Goal: Information Seeking & Learning: Learn about a topic

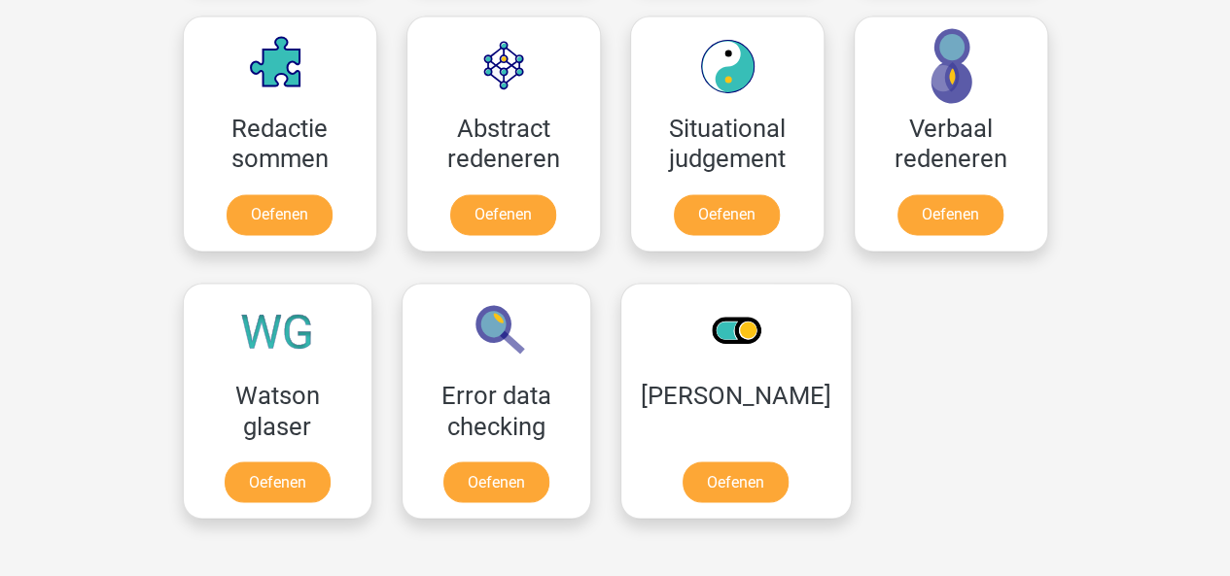
scroll to position [1433, 0]
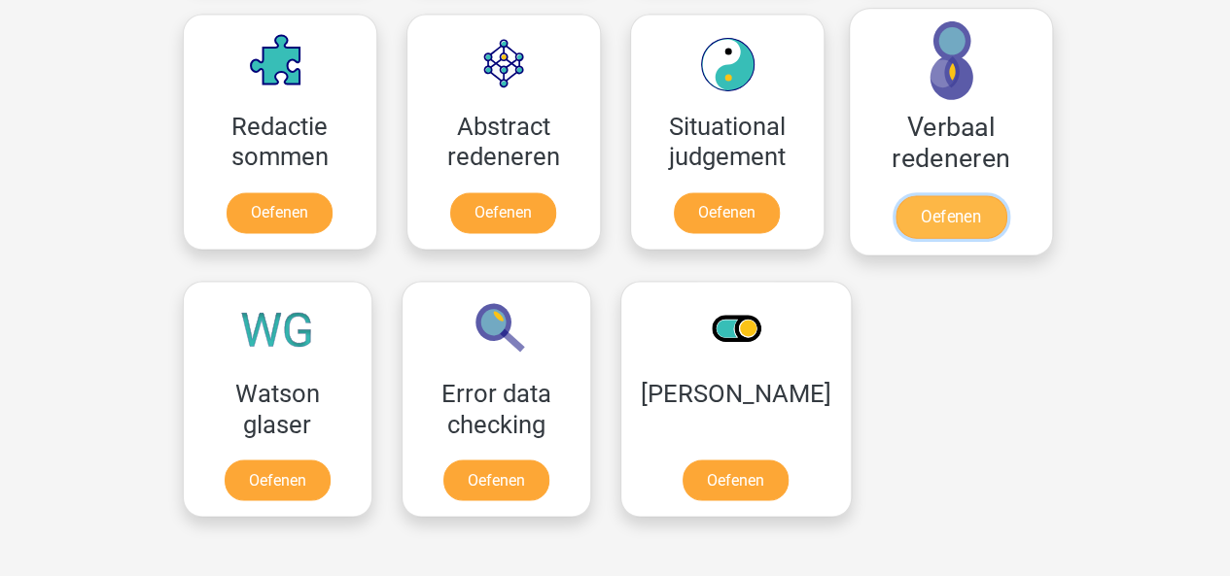
click at [940, 211] on link "Oefenen" at bounding box center [949, 216] width 111 height 43
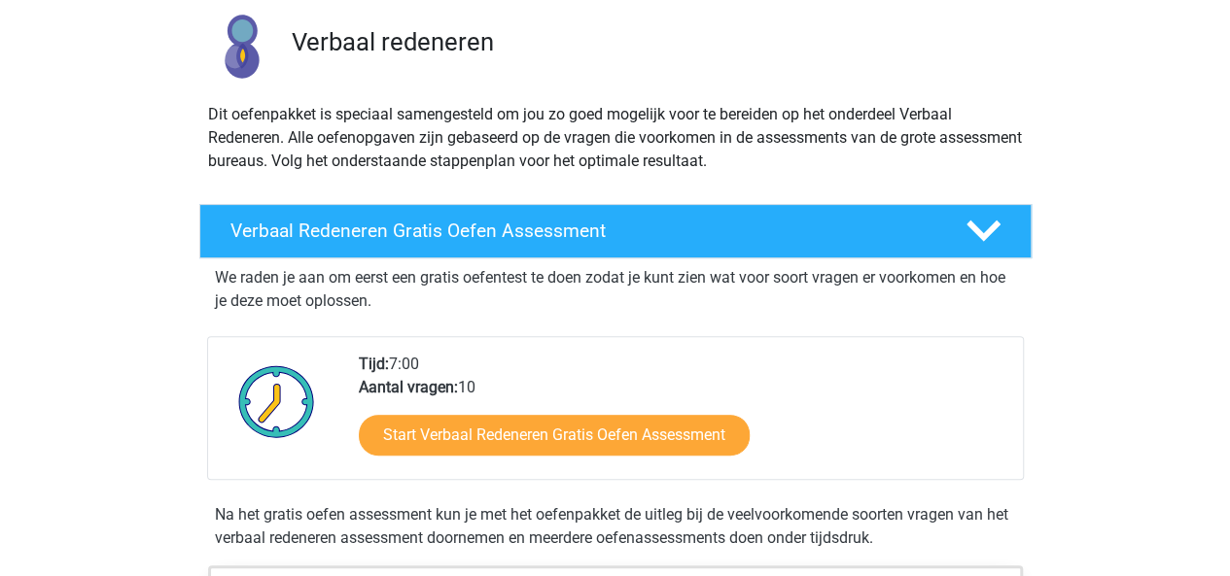
scroll to position [140, 0]
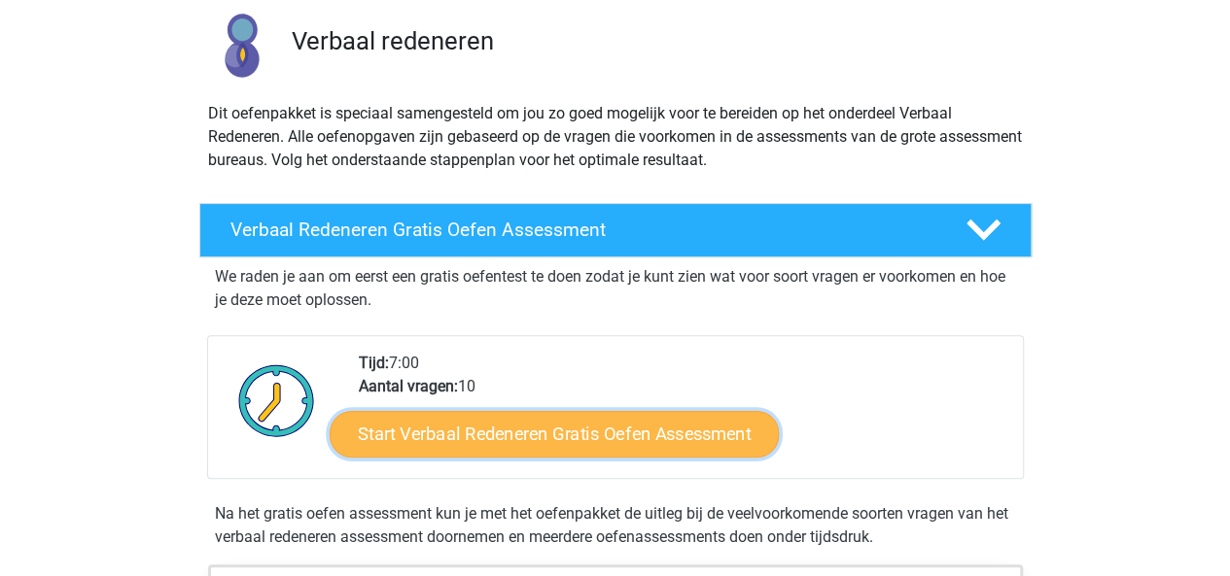
click at [499, 437] on link "Start Verbaal Redeneren Gratis Oefen Assessment" at bounding box center [554, 434] width 449 height 47
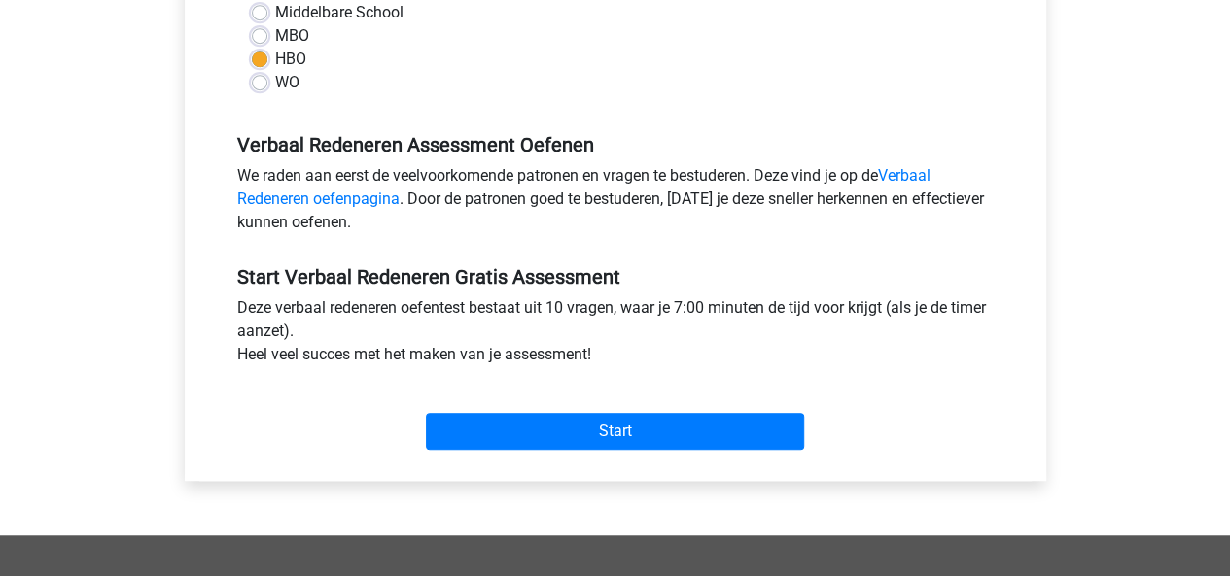
scroll to position [491, 0]
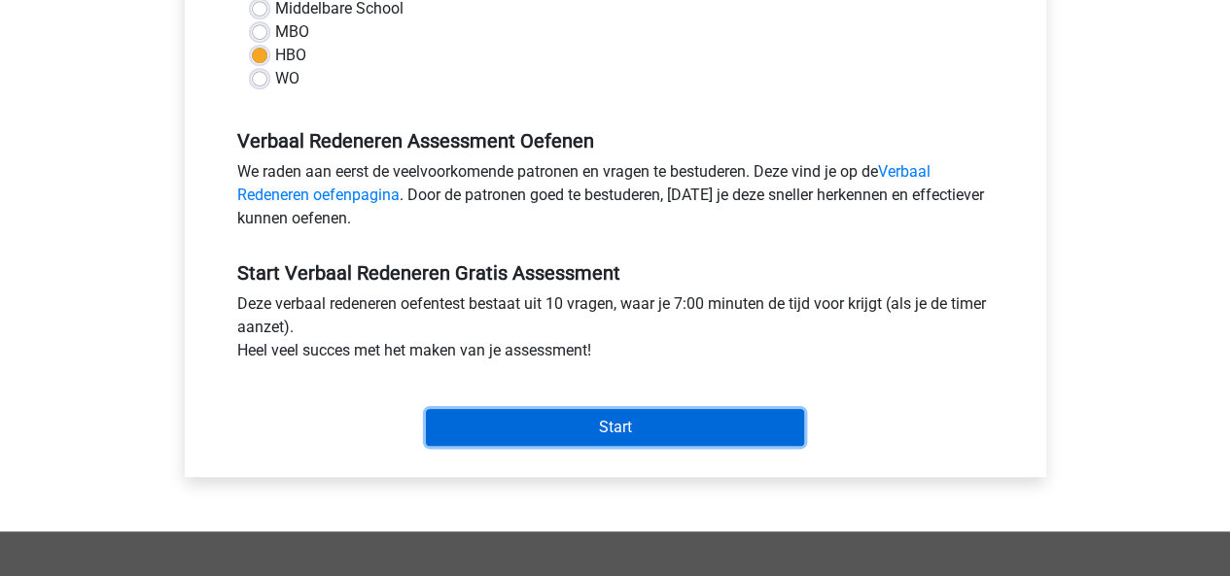
click at [443, 438] on input "Start" at bounding box center [615, 427] width 378 height 37
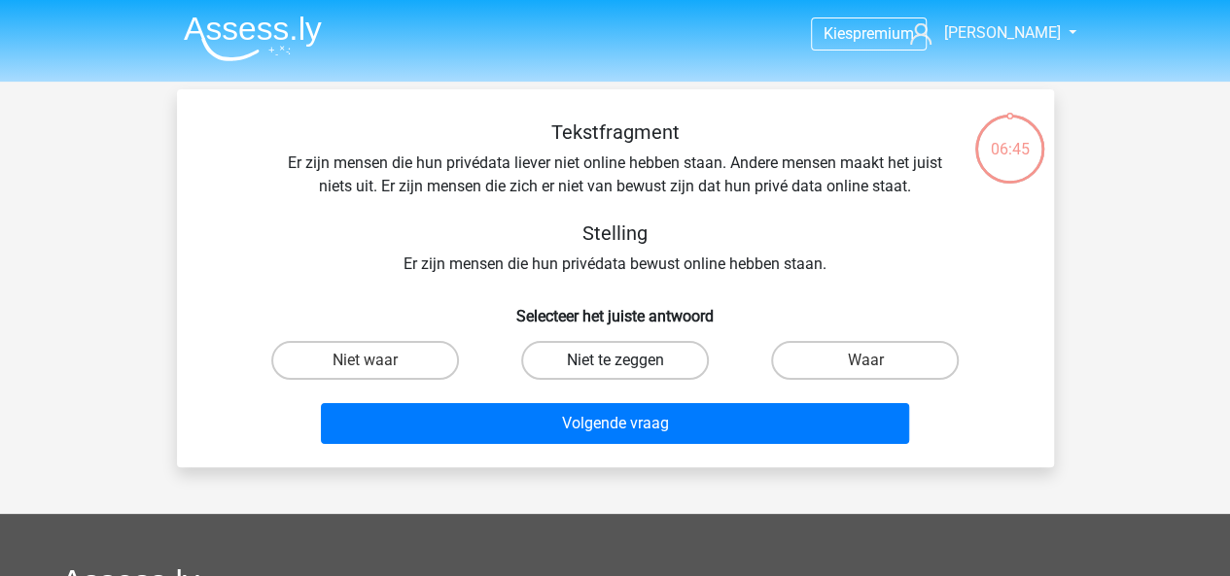
click at [573, 367] on label "Niet te zeggen" at bounding box center [615, 360] width 188 height 39
click at [614, 367] on input "Niet te zeggen" at bounding box center [620, 367] width 13 height 13
radio input "true"
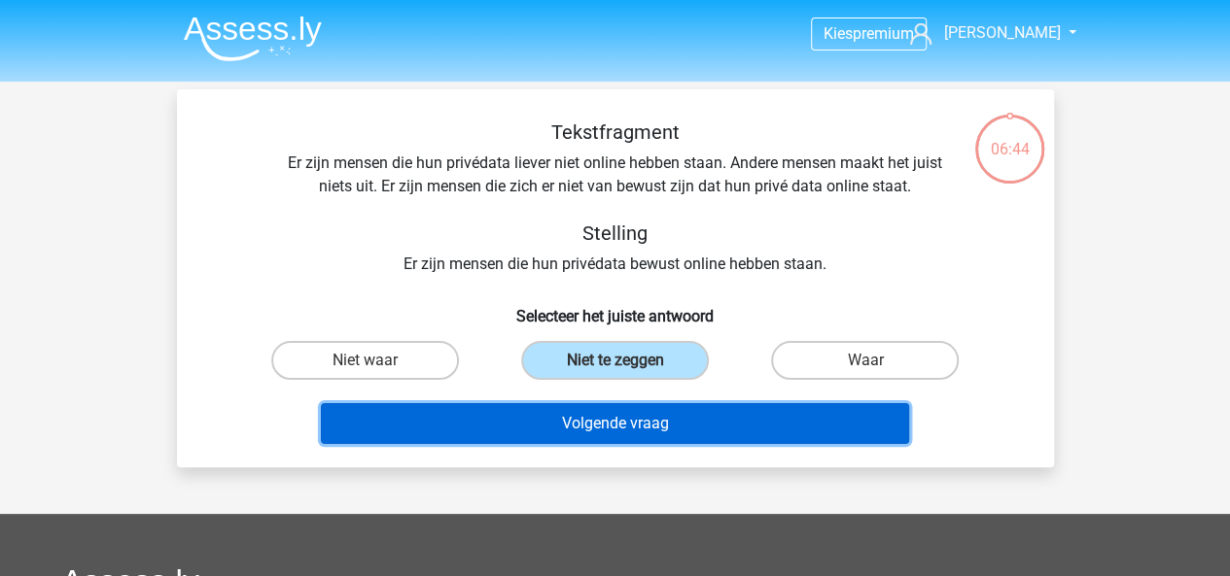
click at [536, 429] on button "Volgende vraag" at bounding box center [615, 423] width 588 height 41
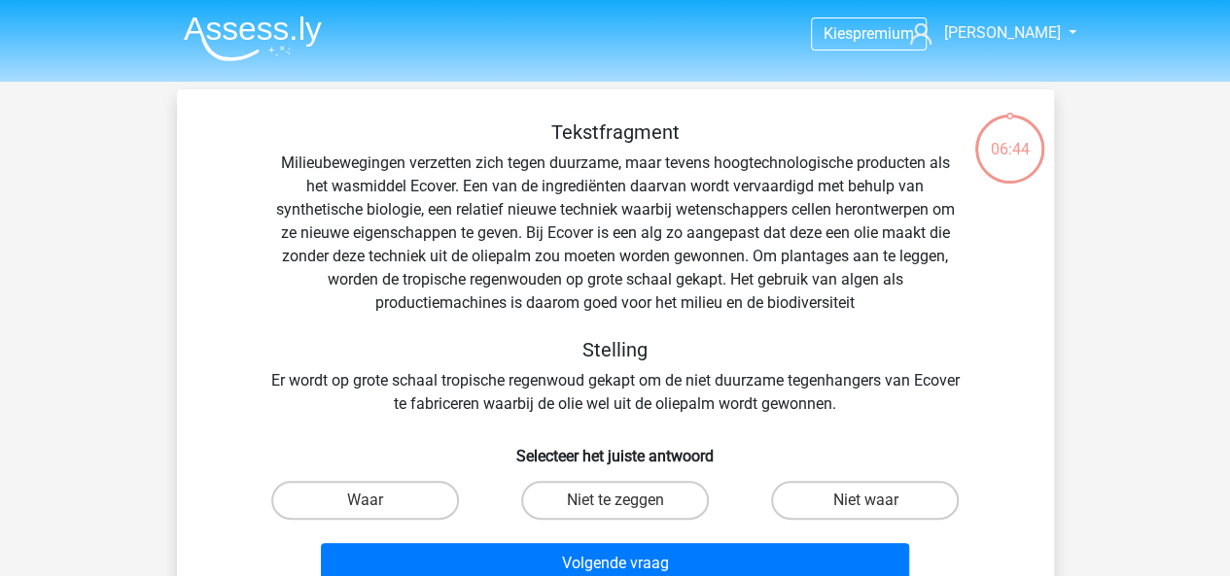
scroll to position [89, 0]
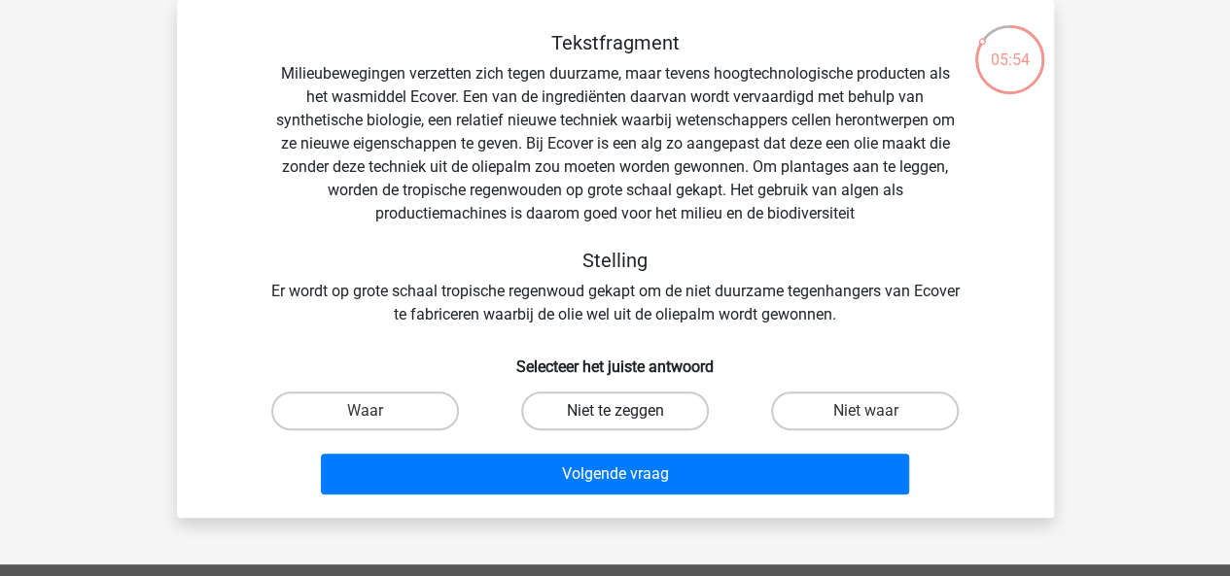
click at [573, 404] on label "Niet te zeggen" at bounding box center [615, 411] width 188 height 39
click at [614, 411] on input "Niet te zeggen" at bounding box center [620, 417] width 13 height 13
radio input "true"
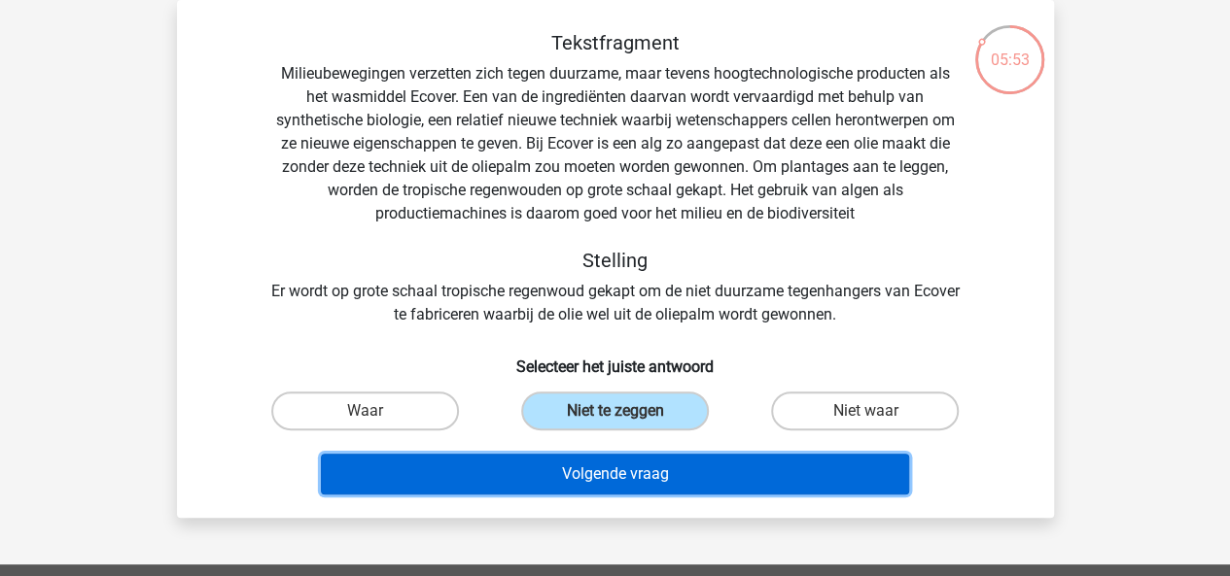
click at [539, 456] on button "Volgende vraag" at bounding box center [615, 474] width 588 height 41
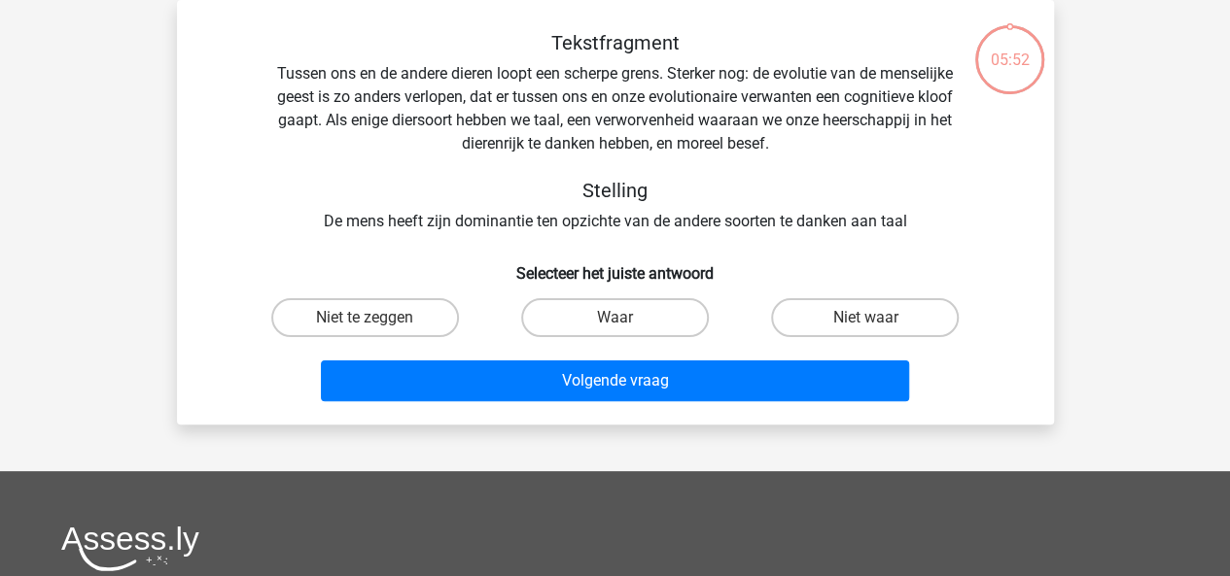
scroll to position [66, 0]
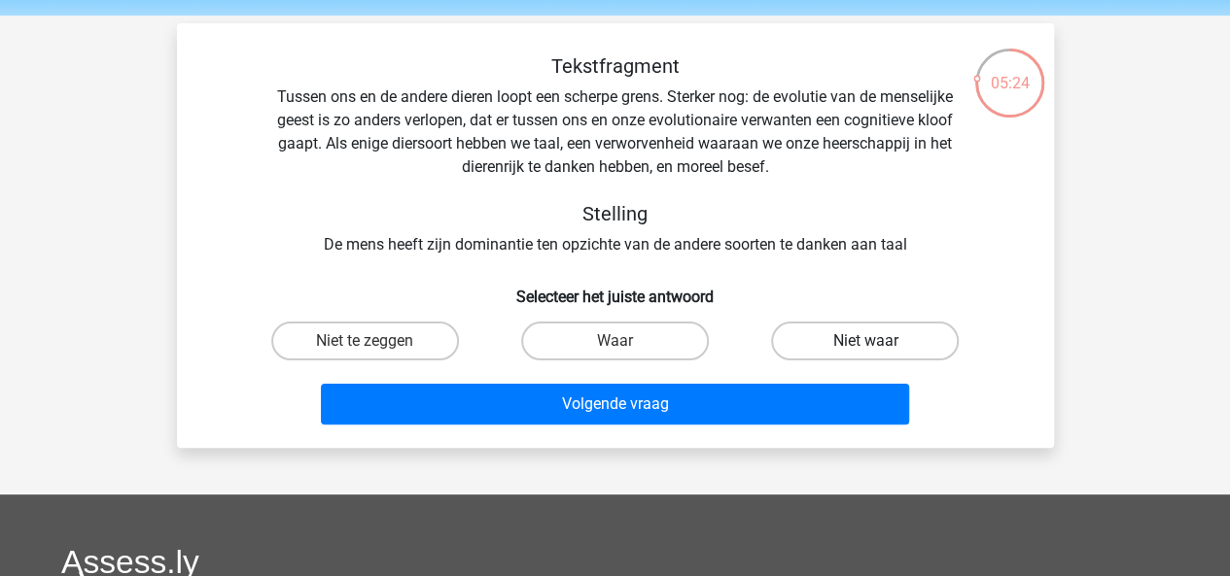
click at [832, 347] on label "Niet waar" at bounding box center [865, 341] width 188 height 39
click at [865, 347] on input "Niet waar" at bounding box center [871, 347] width 13 height 13
radio input "true"
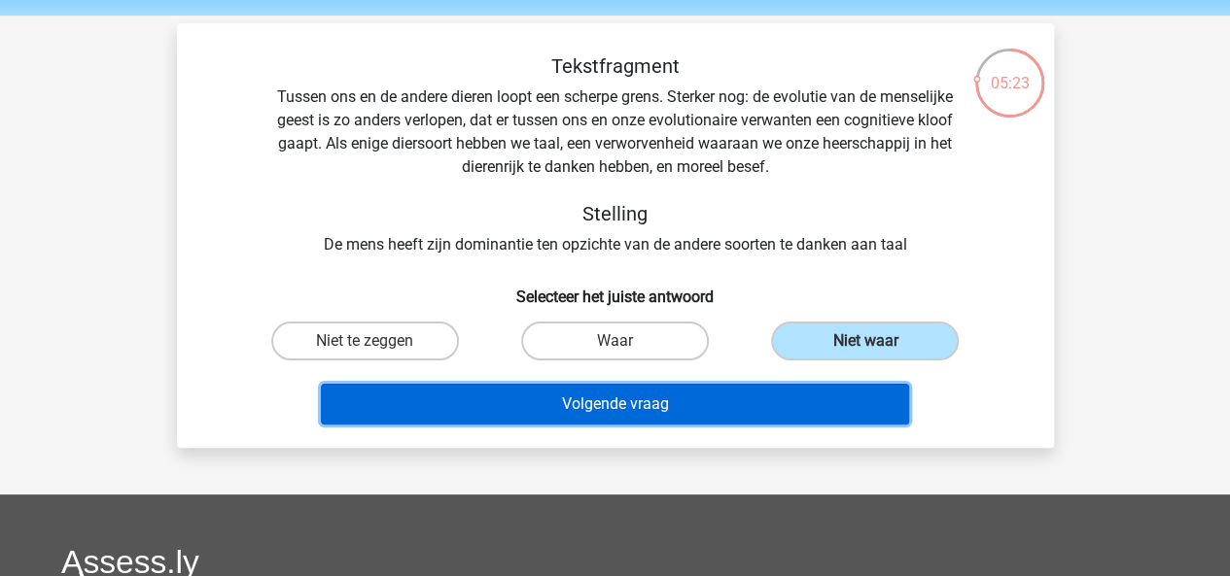
click at [650, 420] on button "Volgende vraag" at bounding box center [615, 404] width 588 height 41
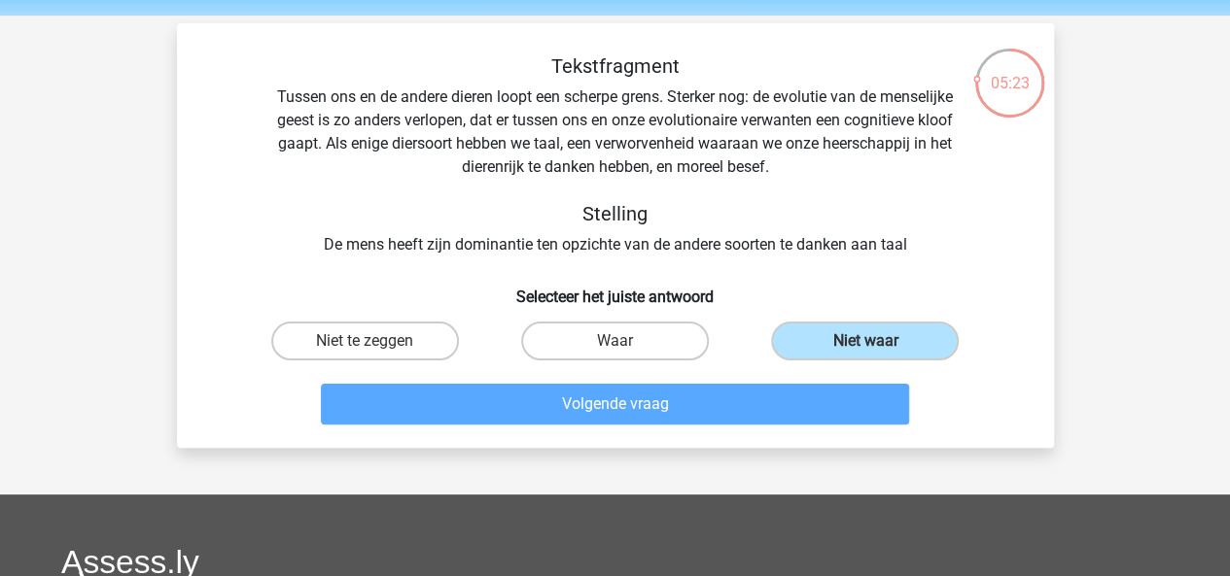
scroll to position [89, 0]
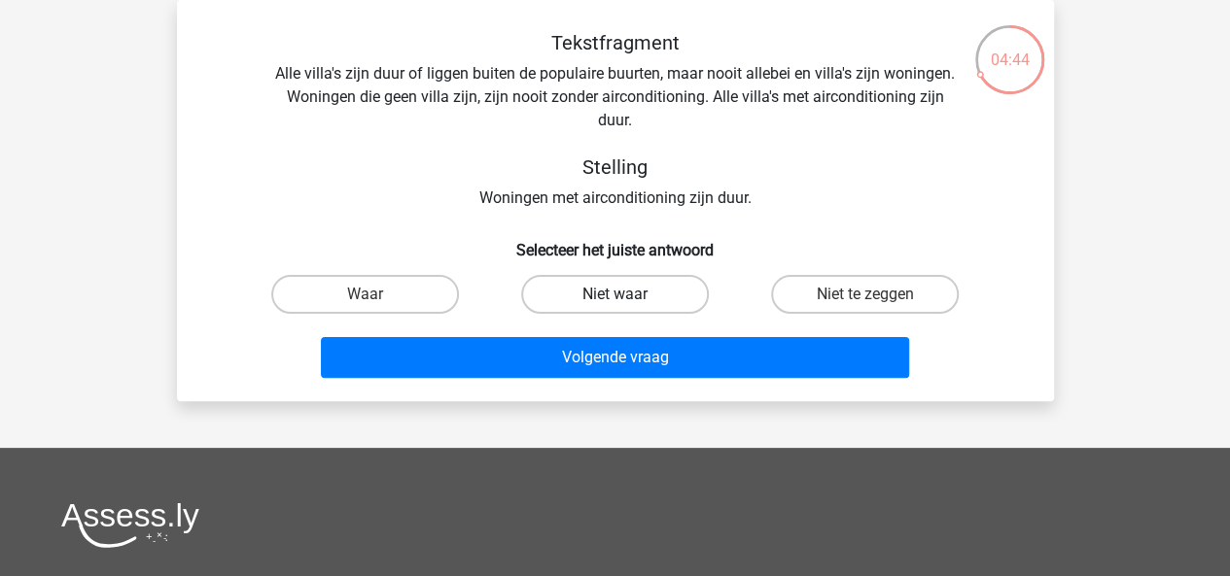
click at [600, 295] on label "Niet waar" at bounding box center [615, 294] width 188 height 39
click at [614, 295] on input "Niet waar" at bounding box center [620, 301] width 13 height 13
radio input "true"
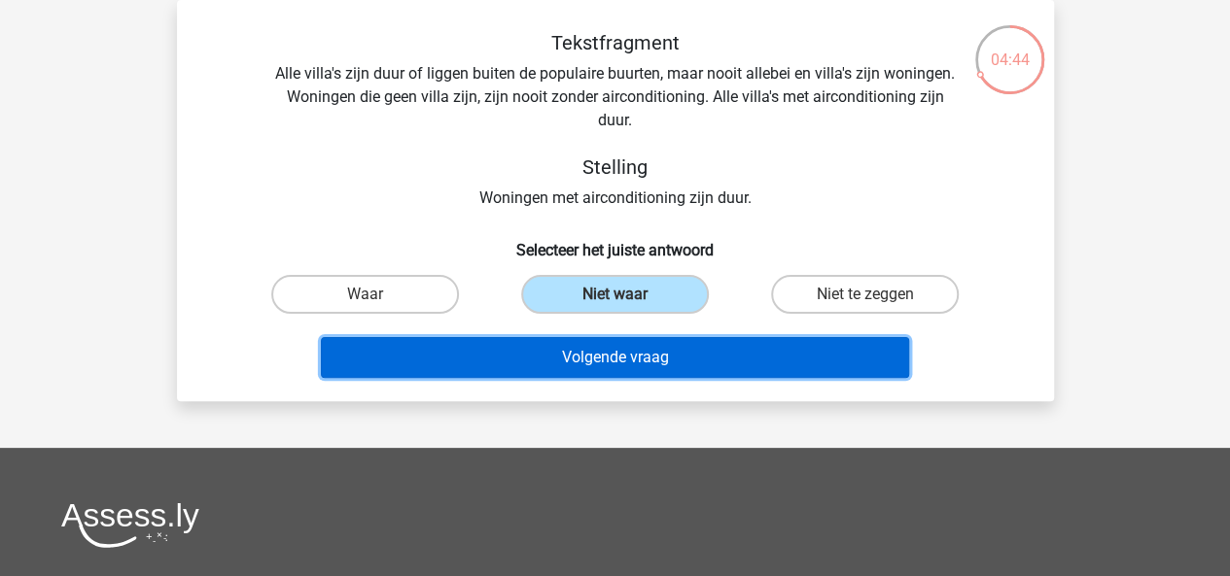
click at [585, 355] on button "Volgende vraag" at bounding box center [615, 357] width 588 height 41
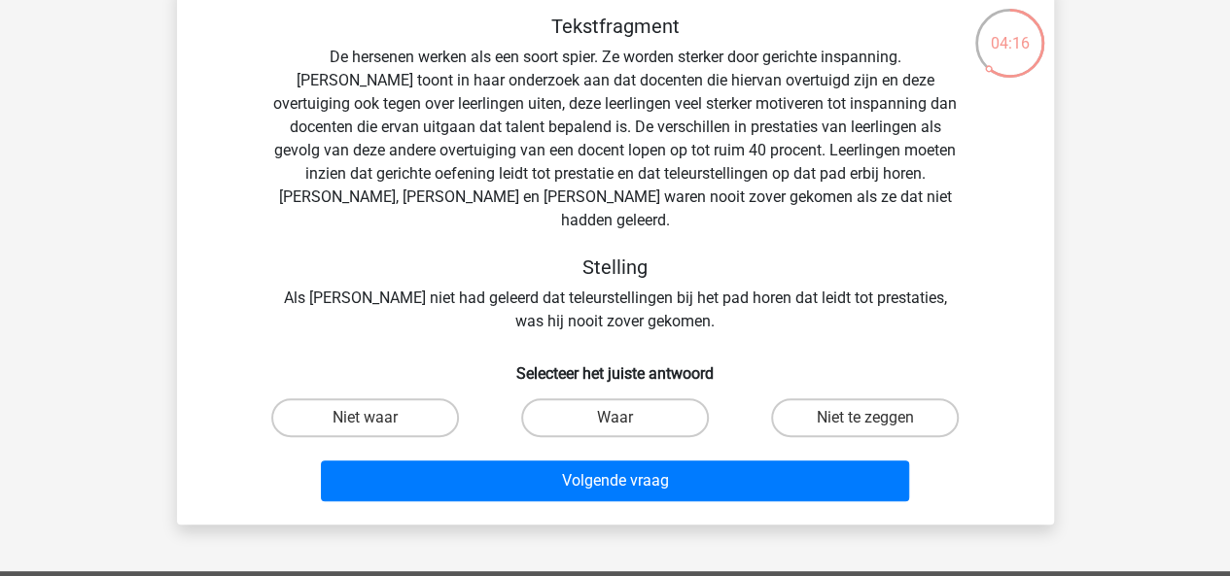
scroll to position [109, 0]
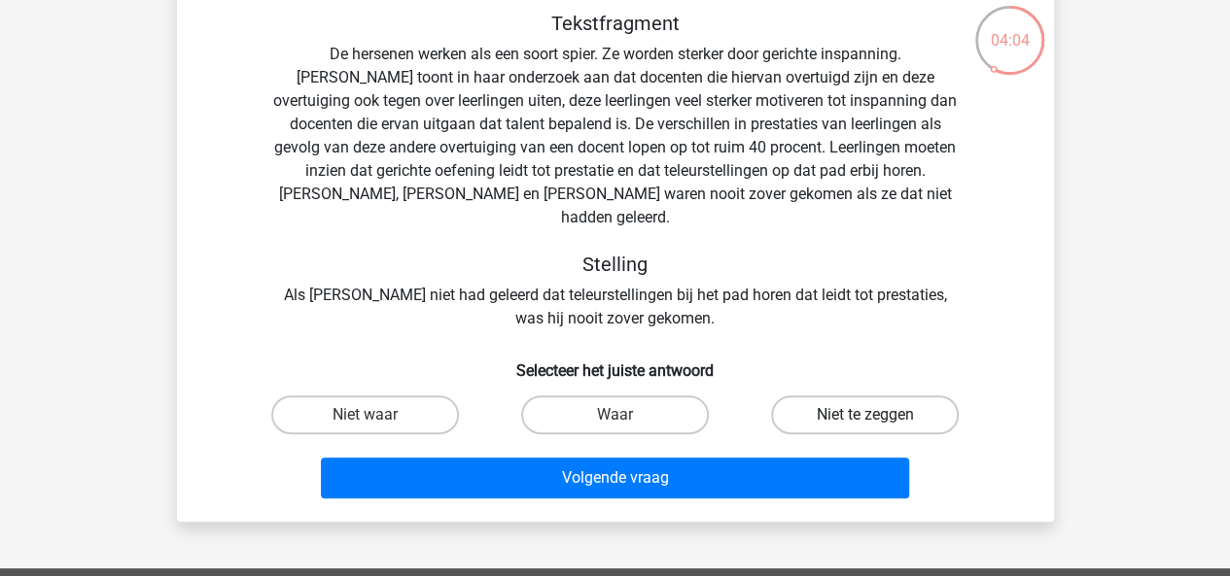
click at [816, 397] on label "Niet te zeggen" at bounding box center [865, 415] width 188 height 39
click at [865, 415] on input "Niet te zeggen" at bounding box center [871, 421] width 13 height 13
radio input "true"
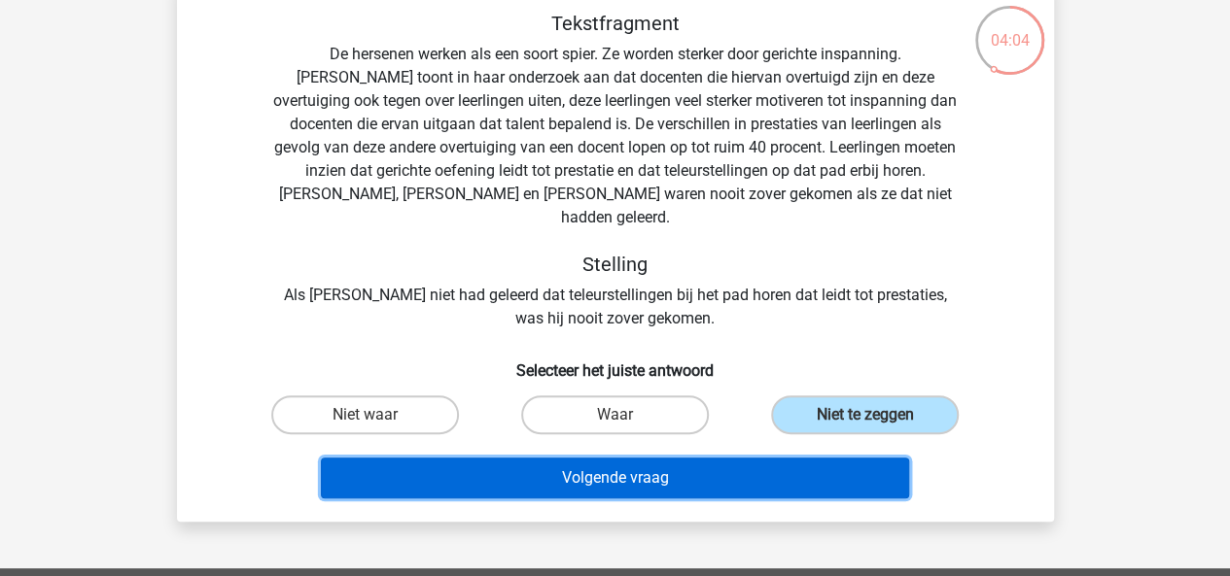
click at [715, 458] on button "Volgende vraag" at bounding box center [615, 478] width 588 height 41
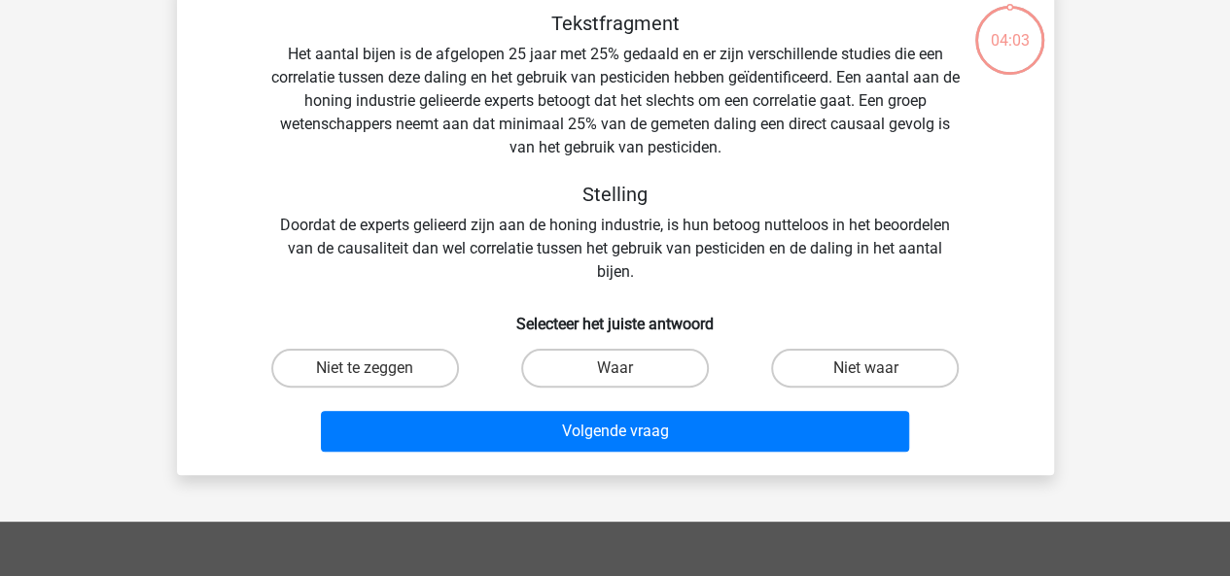
scroll to position [89, 0]
